Goal: Transaction & Acquisition: Subscribe to service/newsletter

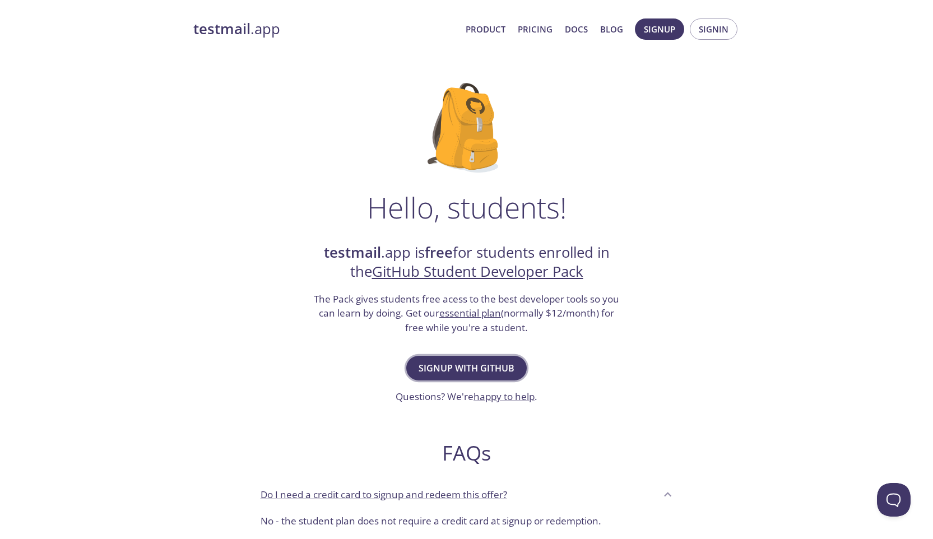
click at [430, 360] on span "Signup with GitHub" at bounding box center [467, 368] width 96 height 16
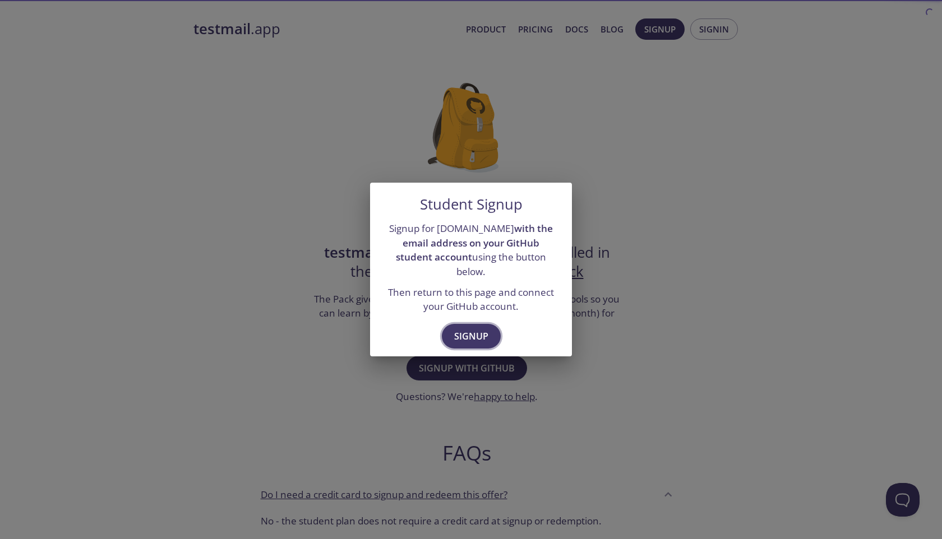
click at [448, 324] on button "Signup" at bounding box center [471, 336] width 59 height 25
click at [466, 324] on button "Signup" at bounding box center [471, 336] width 59 height 25
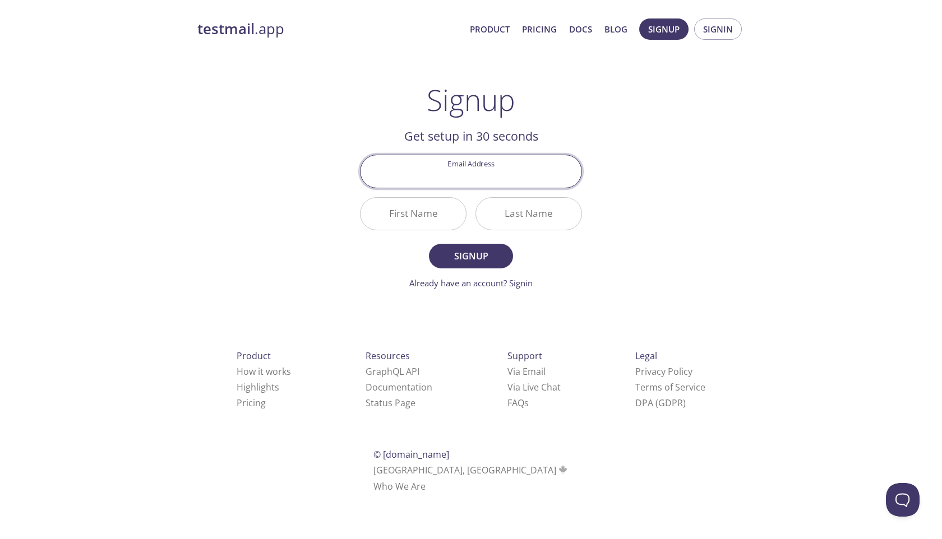
click at [407, 179] on input "Email Address" at bounding box center [470, 171] width 221 height 32
type input "[EMAIL_ADDRESS][DOMAIN_NAME]"
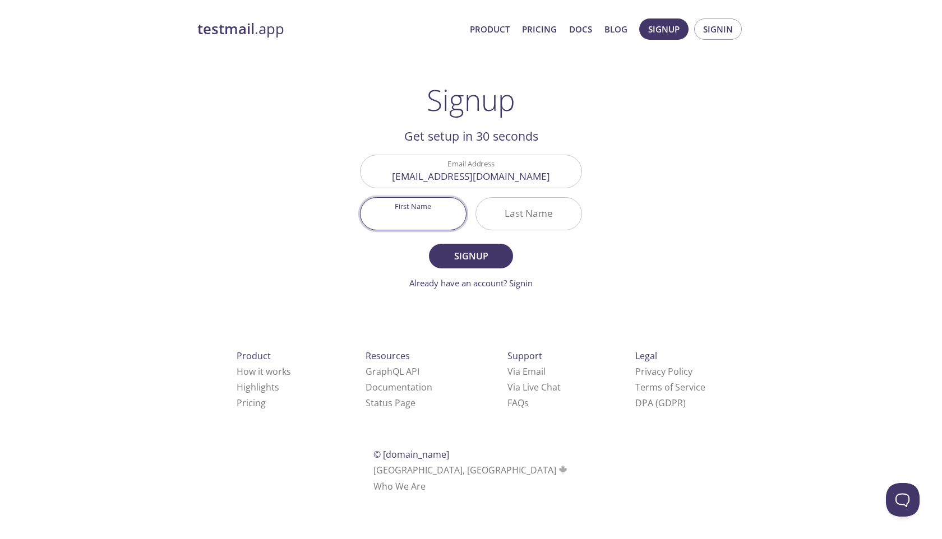
click at [431, 211] on input "First Name" at bounding box center [412, 214] width 105 height 32
type input "[PERSON_NAME]"
type input "D"
click at [459, 248] on span "Signup" at bounding box center [470, 256] width 59 height 16
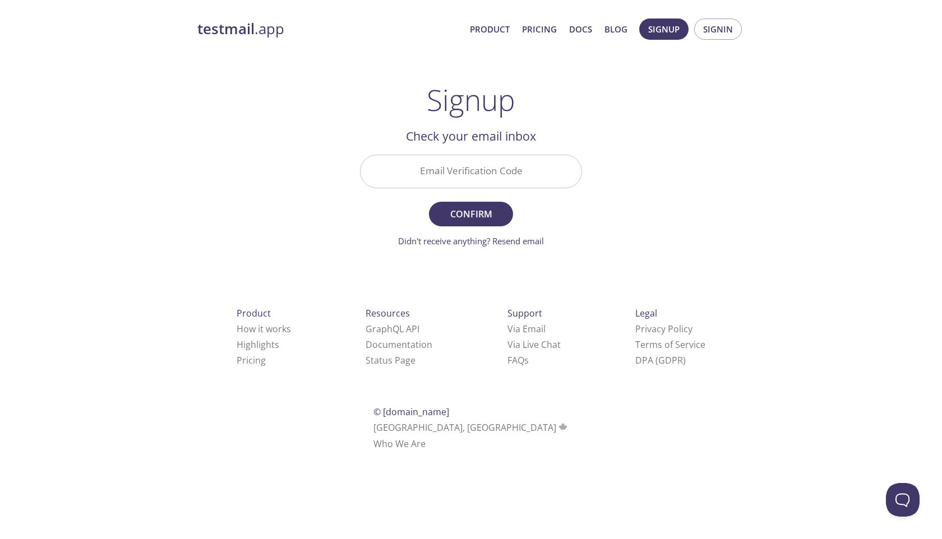
click at [461, 171] on input "Email Verification Code" at bounding box center [470, 171] width 221 height 32
click at [415, 172] on input "Email Verification Code" at bounding box center [470, 171] width 221 height 32
type input "K7K12MC"
click at [482, 219] on span "Confirm" at bounding box center [470, 214] width 59 height 16
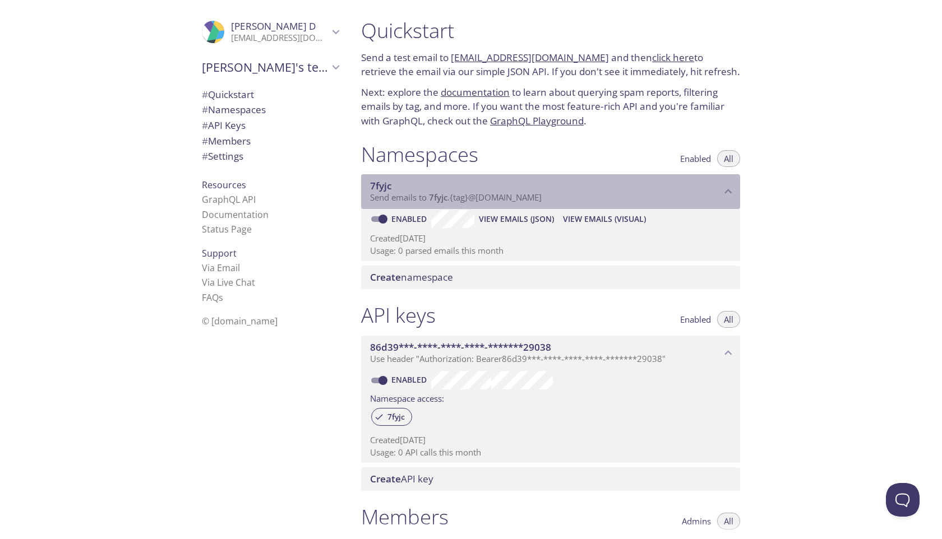
click at [553, 201] on p "Send emails to 7fyjc . {tag} @[DOMAIN_NAME]" at bounding box center [545, 197] width 351 height 11
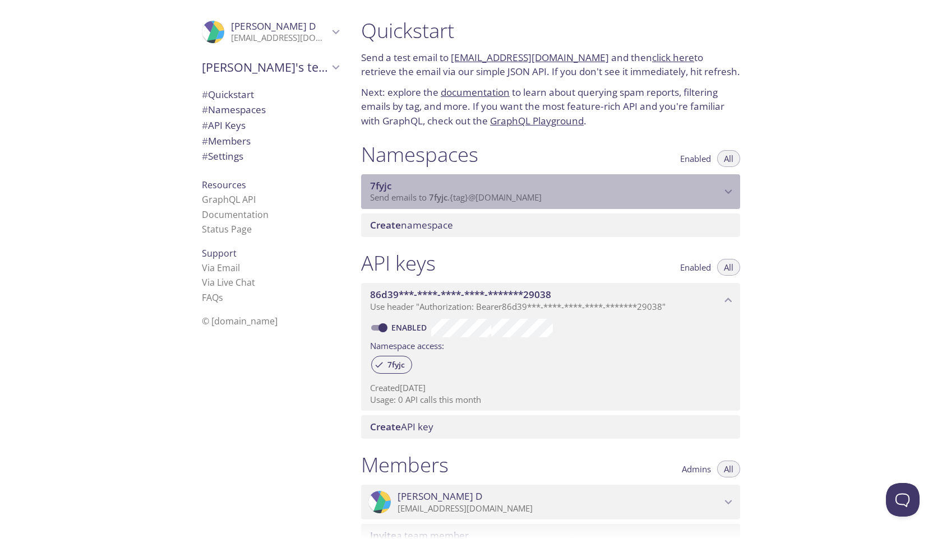
click at [553, 201] on p "Send emails to 7fyjc . {tag} @[DOMAIN_NAME]" at bounding box center [545, 197] width 351 height 11
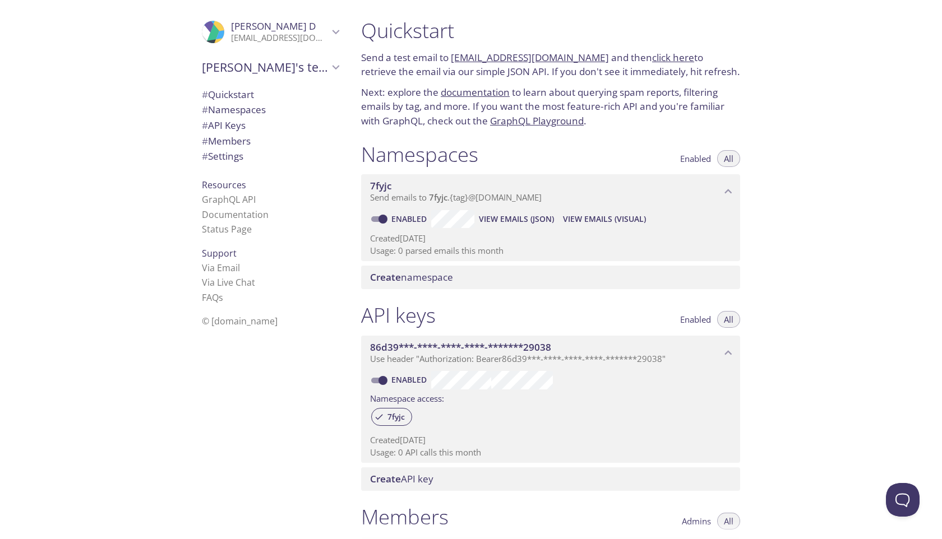
drag, startPoint x: 553, startPoint y: 201, endPoint x: 478, endPoint y: 219, distance: 77.6
click at [478, 219] on div "7fyjc Send emails to 7fyjc . {tag} @[DOMAIN_NAME] Enabled View Emails (JSON) Vi…" at bounding box center [550, 217] width 379 height 87
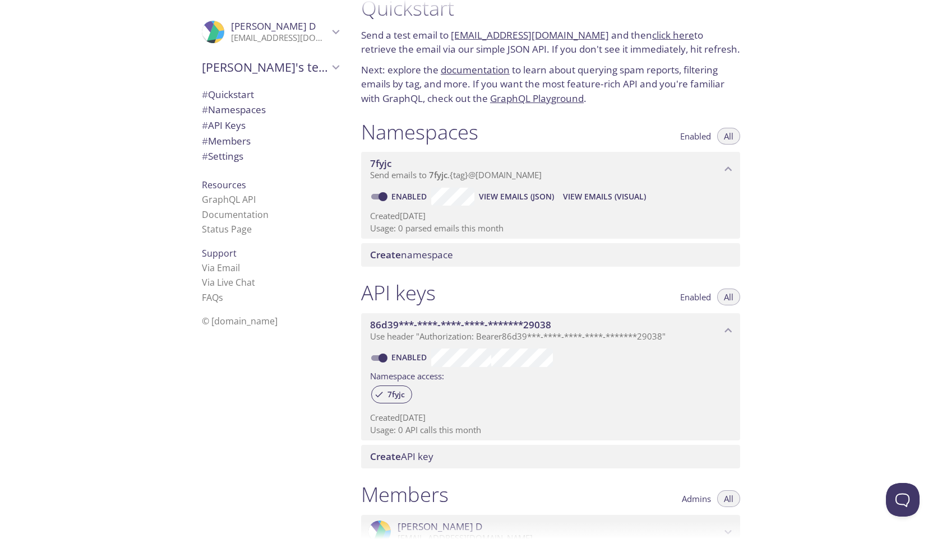
scroll to position [51, 0]
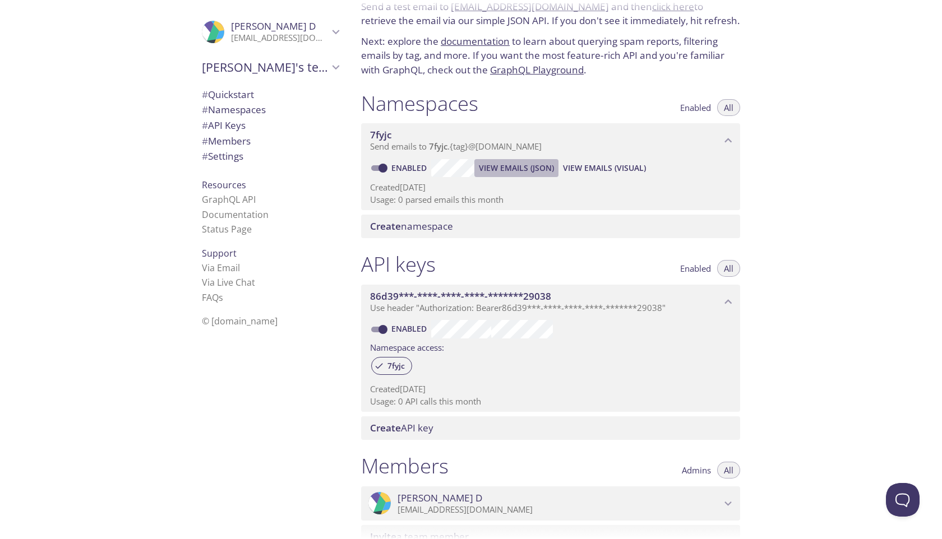
click at [527, 175] on button "View Emails (JSON)" at bounding box center [516, 168] width 84 height 18
click at [327, 290] on li "FAQ s" at bounding box center [270, 297] width 137 height 15
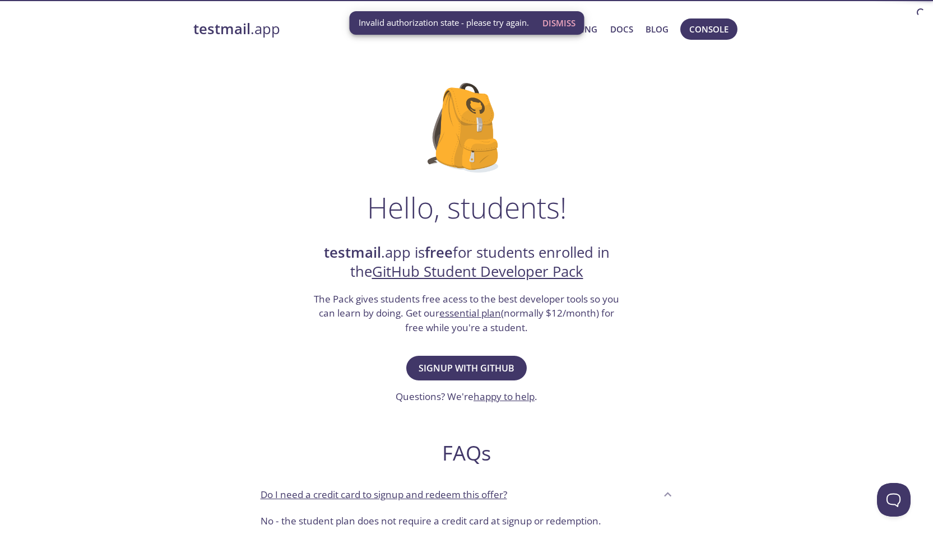
drag, startPoint x: 234, startPoint y: 316, endPoint x: 246, endPoint y: 312, distance: 12.1
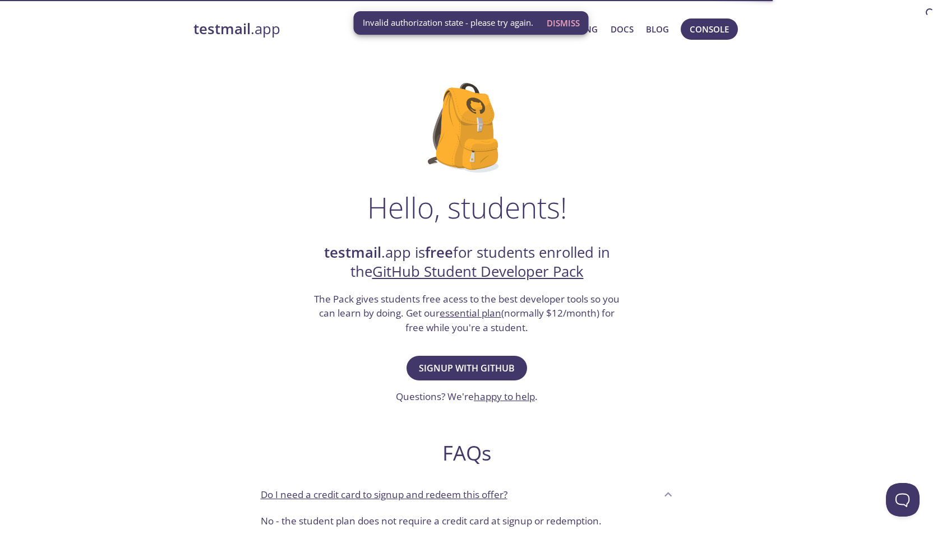
drag, startPoint x: 257, startPoint y: 304, endPoint x: 247, endPoint y: 315, distance: 15.1
